Goal: Information Seeking & Learning: Find specific fact

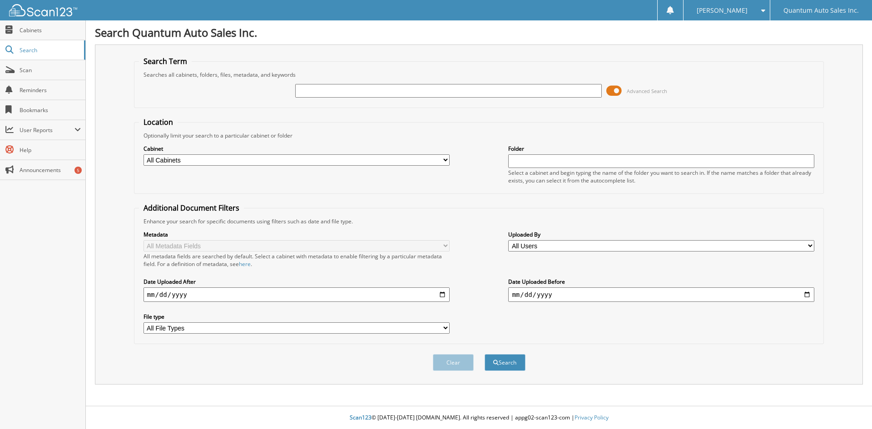
click at [504, 96] on input "text" at bounding box center [448, 91] width 306 height 14
type input "32702"
click at [484, 354] on button "Search" at bounding box center [504, 362] width 41 height 17
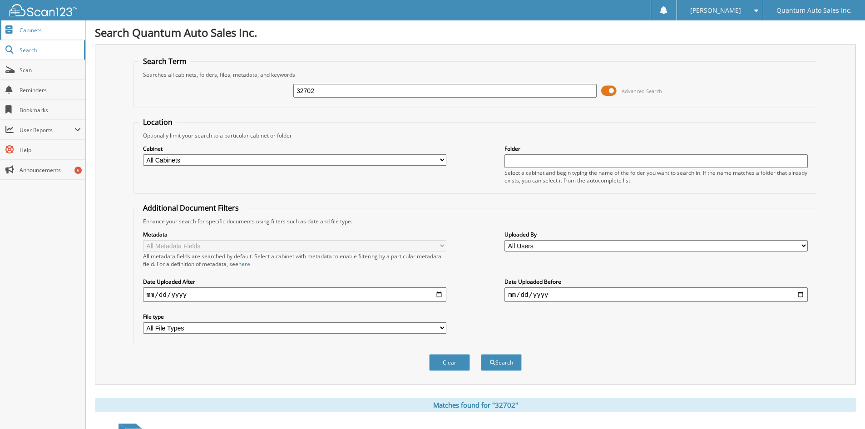
click at [19, 27] on link "Cabinets" at bounding box center [42, 30] width 85 height 20
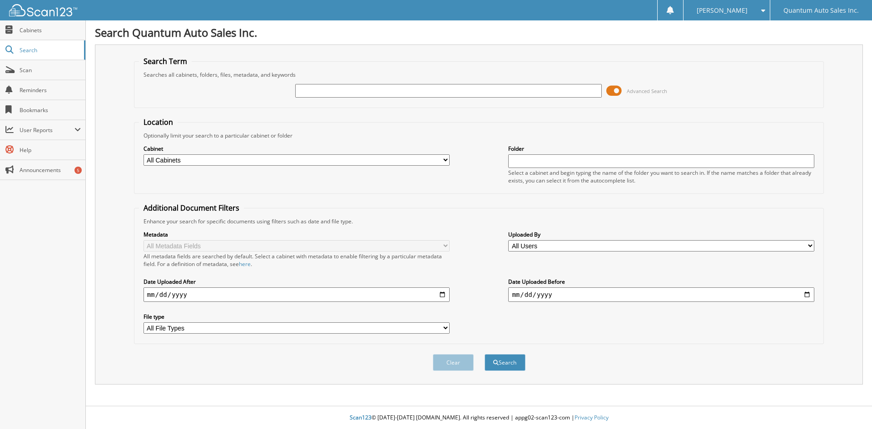
click at [310, 91] on input "text" at bounding box center [448, 91] width 306 height 14
type input "32702"
click at [484, 354] on button "Search" at bounding box center [504, 362] width 41 height 17
